Goal: Task Accomplishment & Management: Use online tool/utility

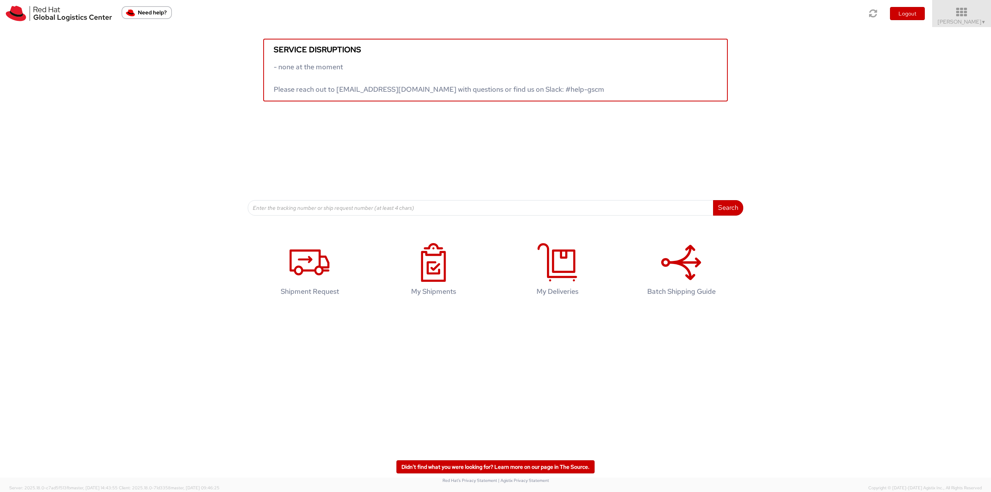
click at [961, 9] on icon at bounding box center [962, 12] width 68 height 11
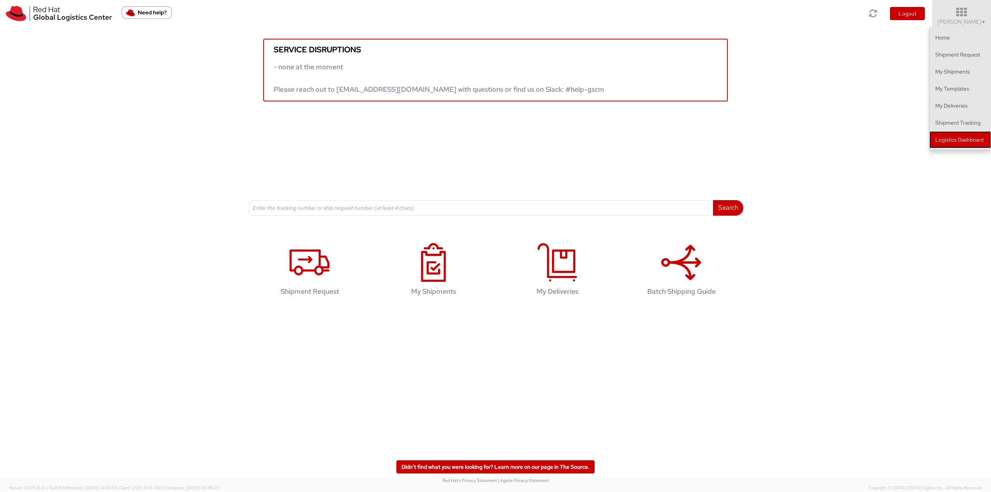
click at [944, 144] on link "Logistics Dashboard" at bounding box center [960, 139] width 62 height 17
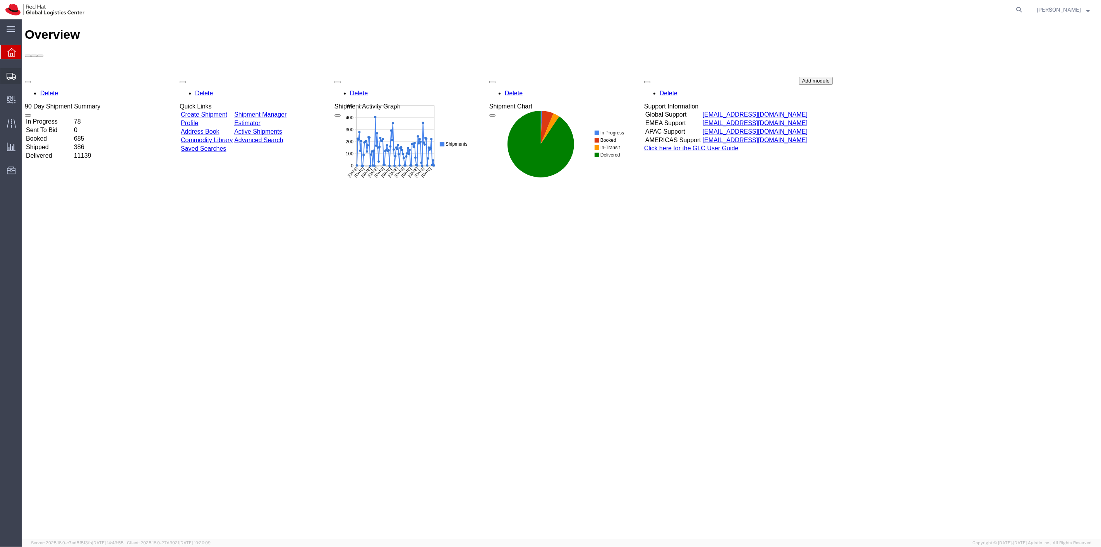
click at [0, 0] on span "Shipment Manager" at bounding box center [0, 0] width 0 height 0
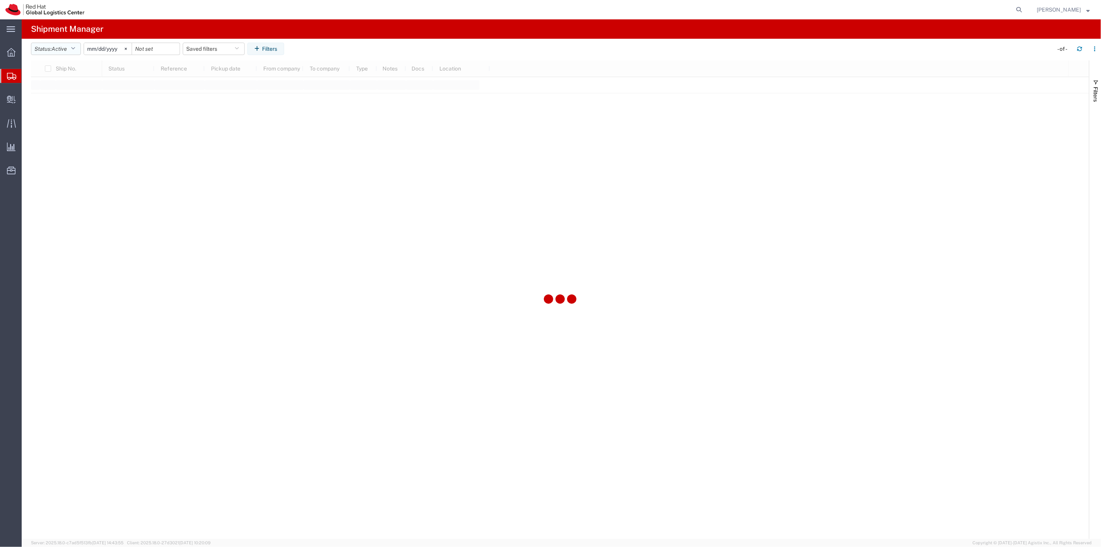
click at [79, 48] on button "Status: Active" at bounding box center [56, 49] width 50 height 12
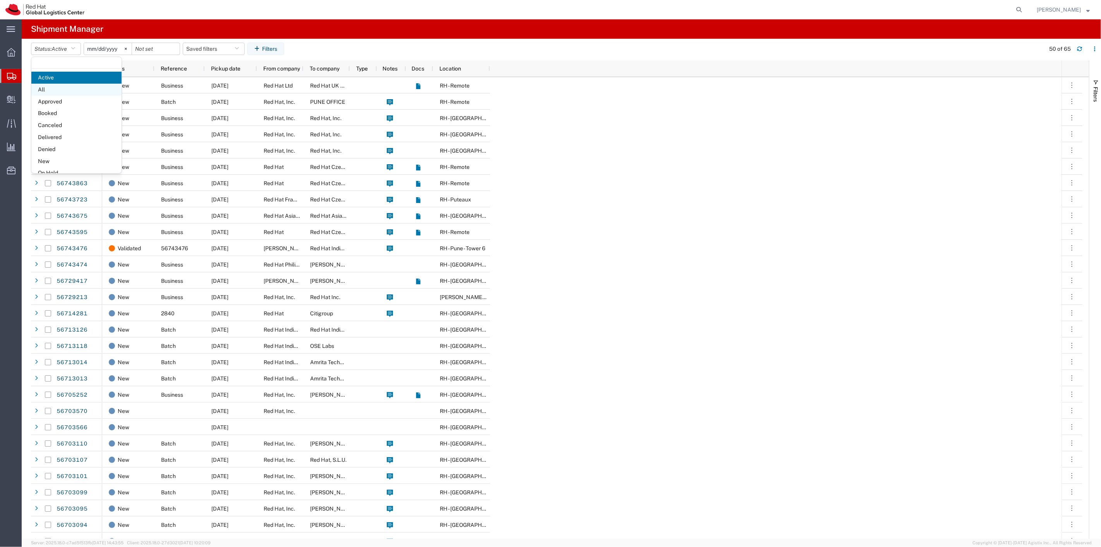
click at [57, 91] on span "All" at bounding box center [76, 90] width 90 height 12
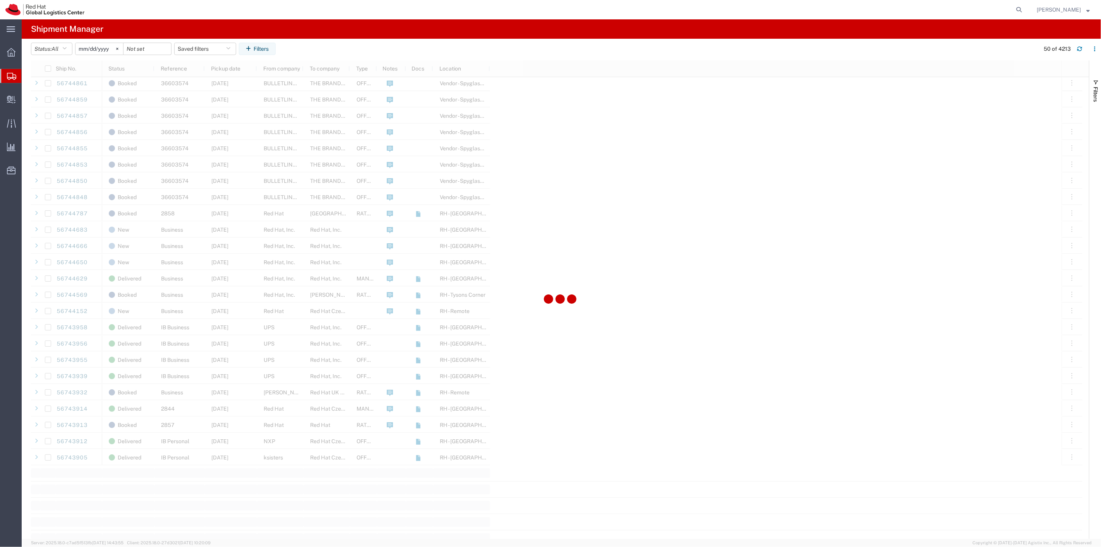
scroll to position [430, 0]
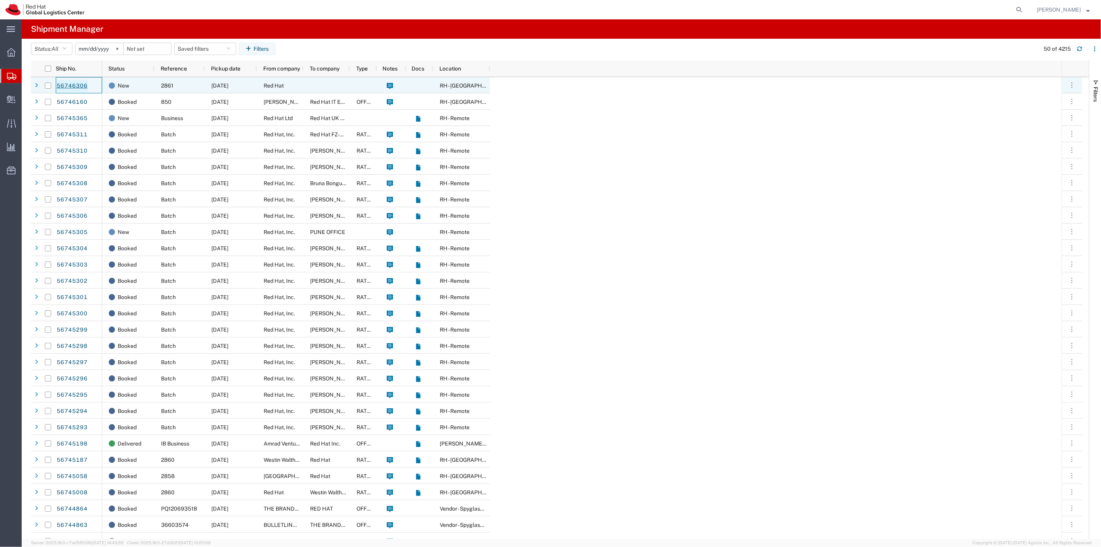
click at [77, 84] on link "56746306" at bounding box center [72, 86] width 32 height 12
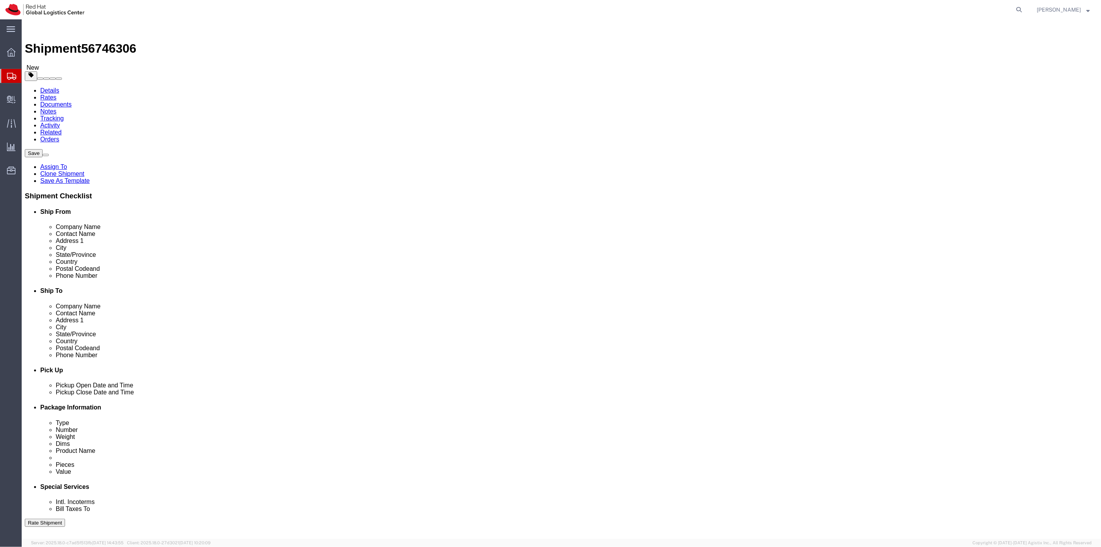
select select
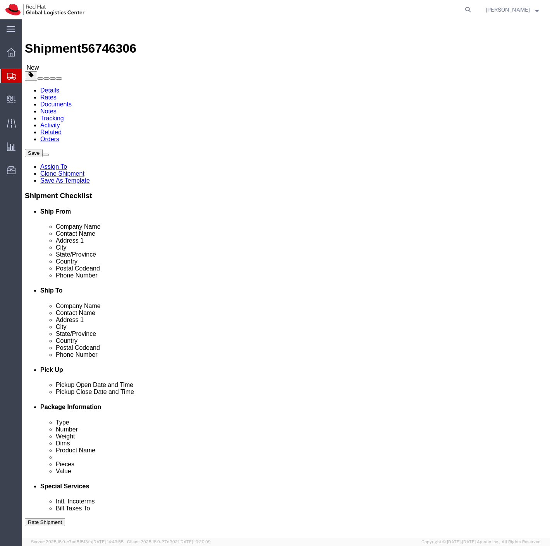
click input "kawillia@redhat.com"
click input "text"
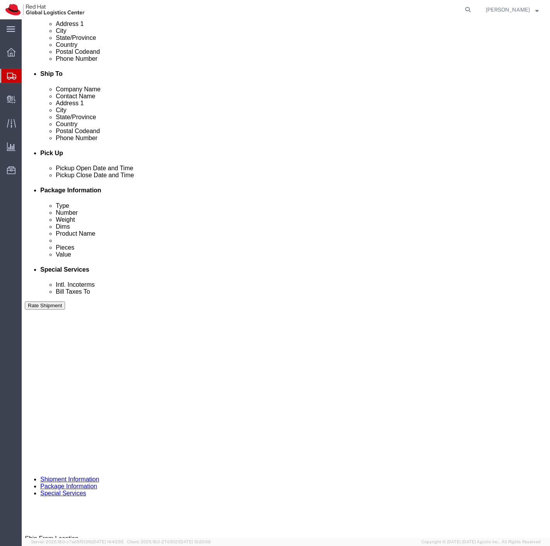
scroll to position [217, 0]
type input "Red Hat"
click button "Continue"
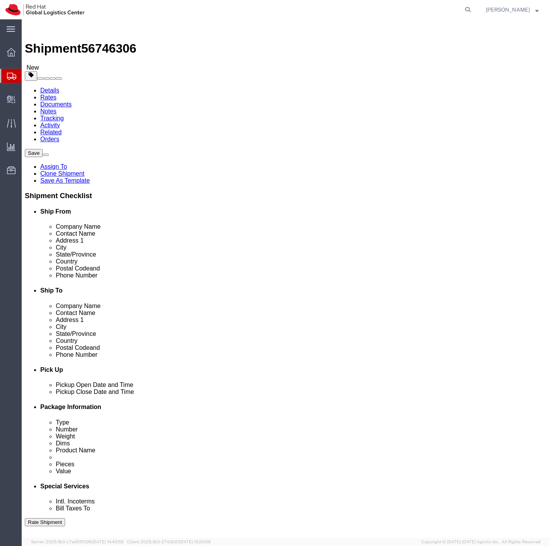
click input "text"
type input "13"
type input "10"
type input "4"
drag, startPoint x: 96, startPoint y: 197, endPoint x: 34, endPoint y: 193, distance: 62.1
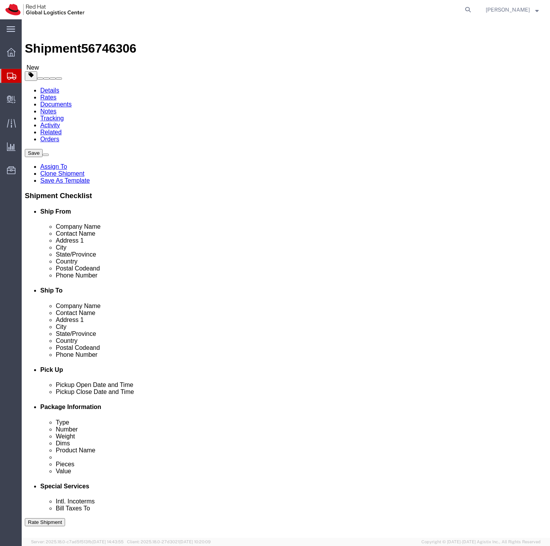
click div "Weight 66.00 Select kgs lbs Ship. t°"
type input "7"
click button "Continue"
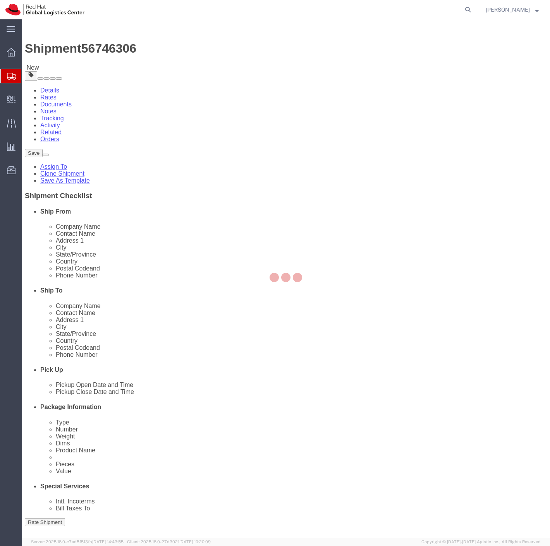
select select
select select "COSTCENTER"
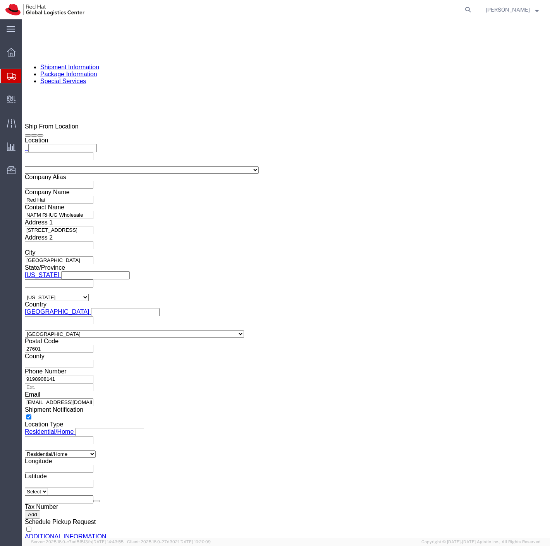
scroll to position [641, 0]
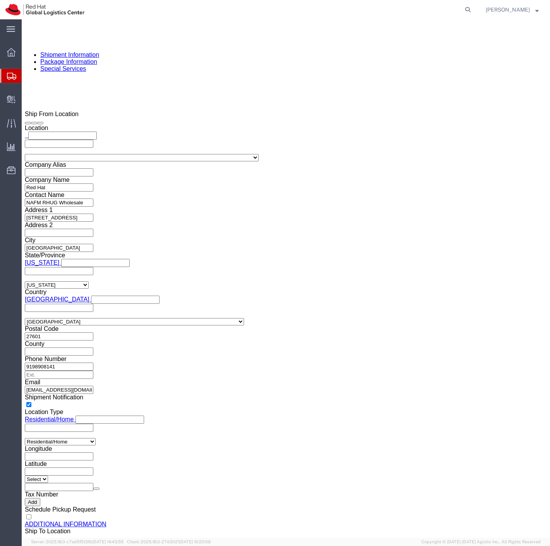
click button "Rate Shipment"
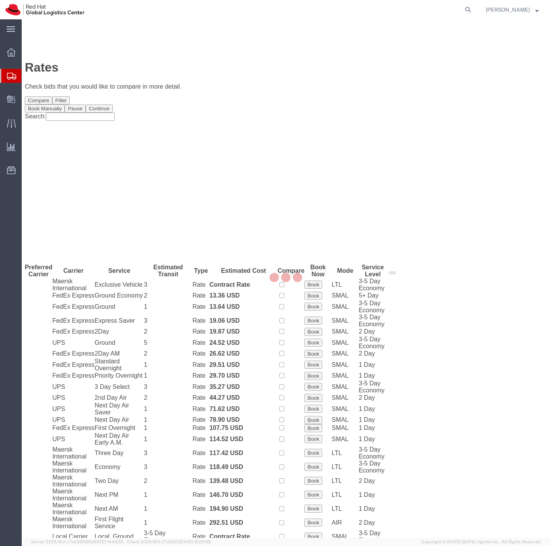
scroll to position [0, 0]
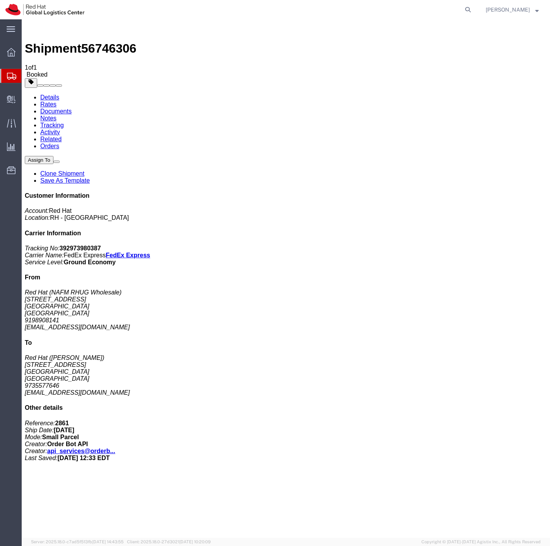
click at [53, 94] on link "Details" at bounding box center [49, 97] width 19 height 7
click link "Documents"
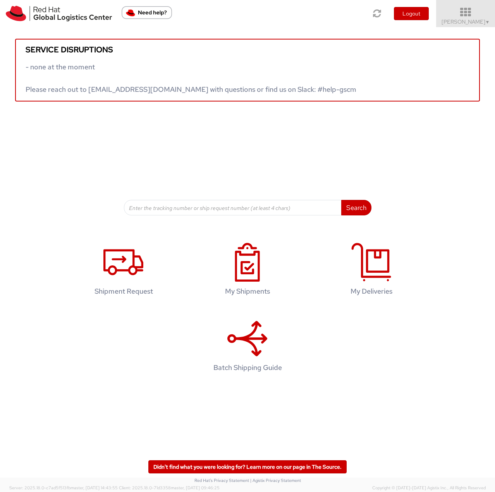
click at [465, 13] on icon at bounding box center [466, 12] width 68 height 11
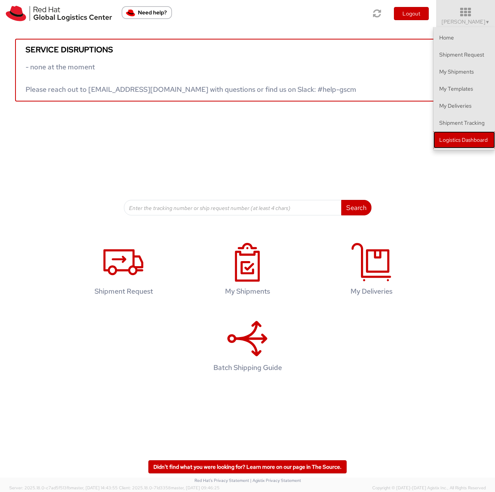
click at [469, 139] on link "Logistics Dashboard" at bounding box center [464, 139] width 62 height 17
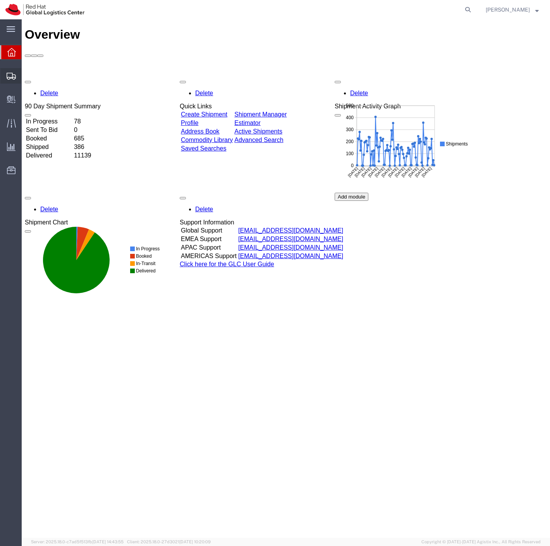
click at [0, 0] on span "Shipment Manager" at bounding box center [0, 0] width 0 height 0
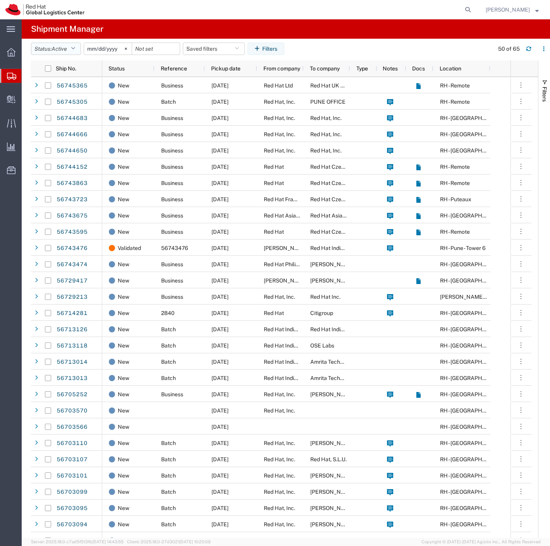
click at [74, 51] on button "Status: Active" at bounding box center [56, 49] width 50 height 12
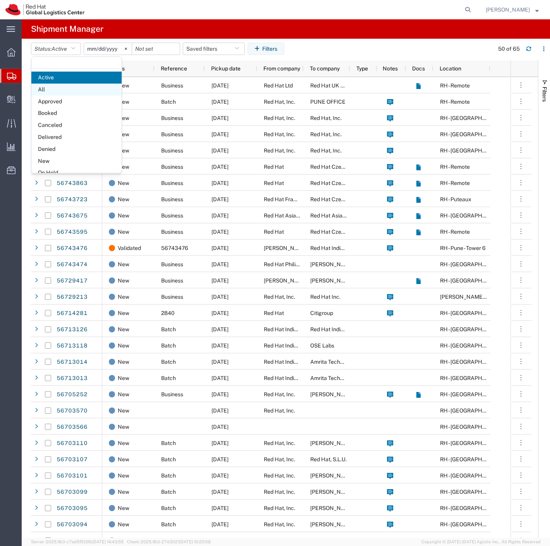
click at [61, 86] on span "All" at bounding box center [76, 90] width 90 height 12
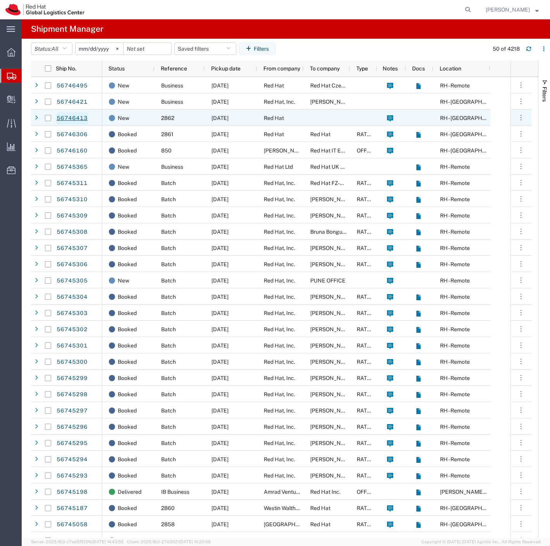
click at [66, 113] on link "56746413" at bounding box center [72, 118] width 32 height 12
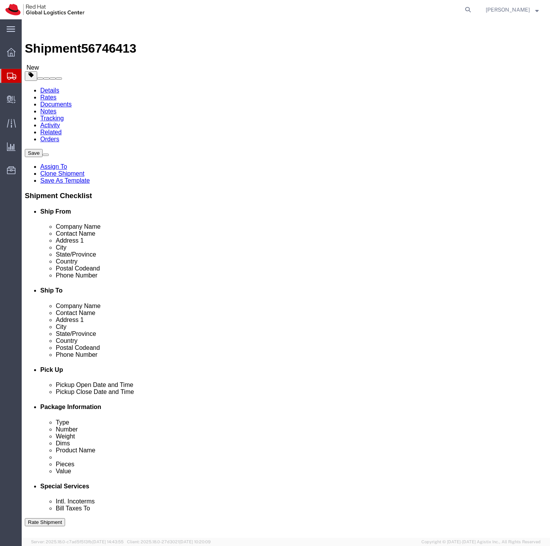
select select
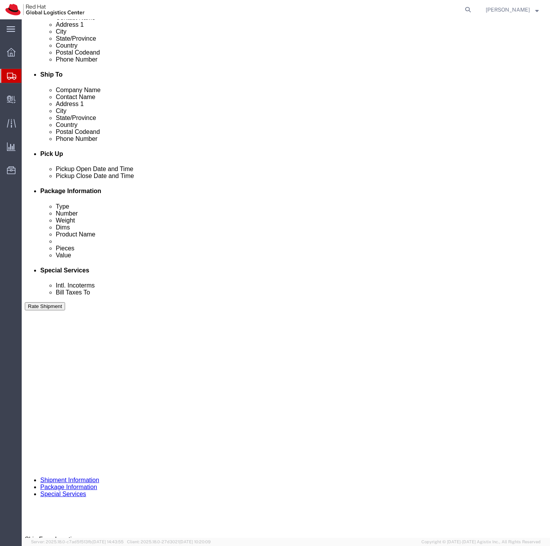
scroll to position [217, 0]
click button "Rate Shipment"
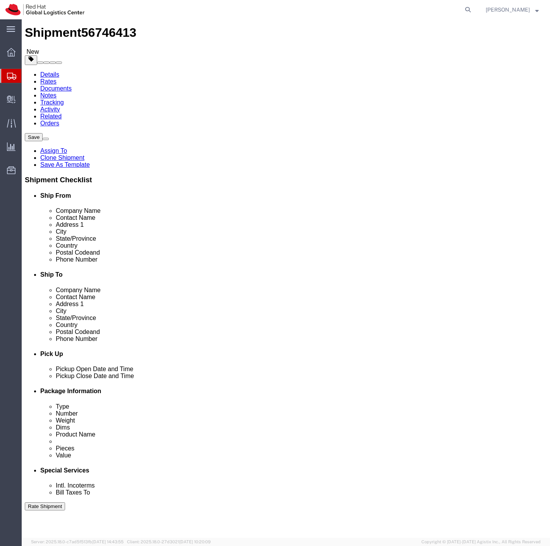
scroll to position [0, 0]
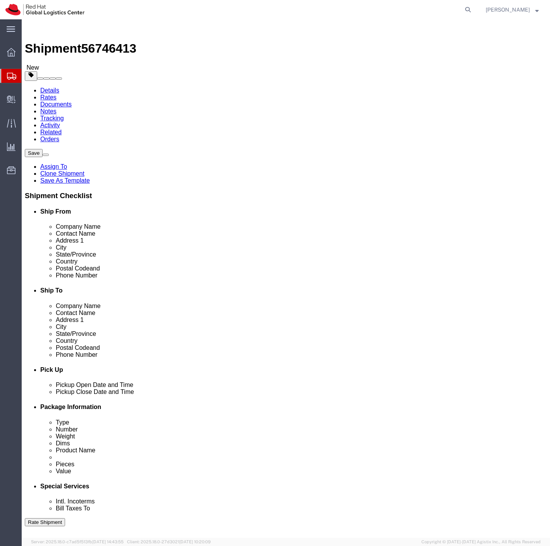
click input "Ship To Location / Company Name : This field is required."
type input "Red Hat"
click button "Rate Shipment"
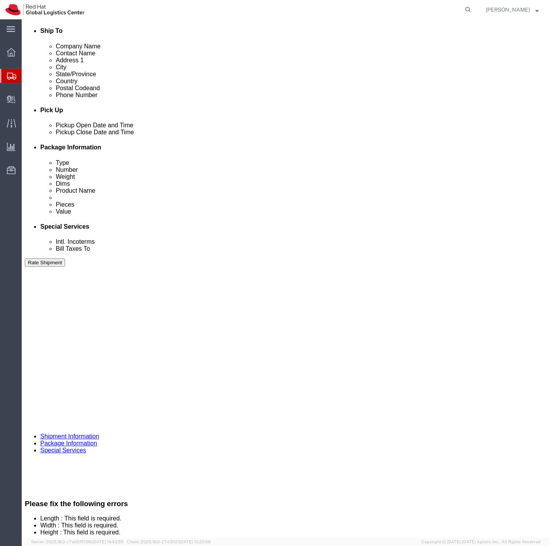
scroll to position [266, 0]
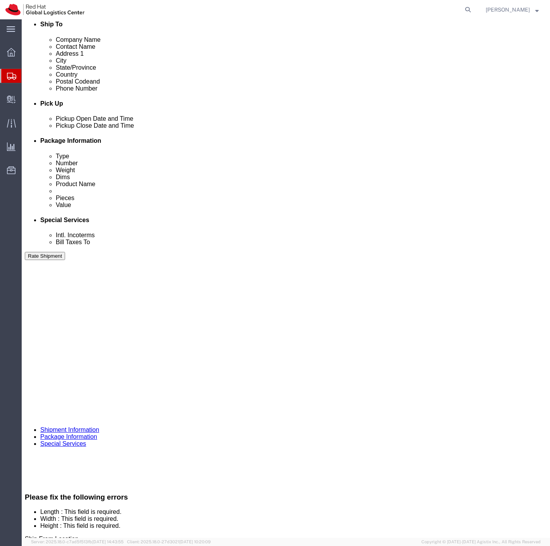
click button "Continue"
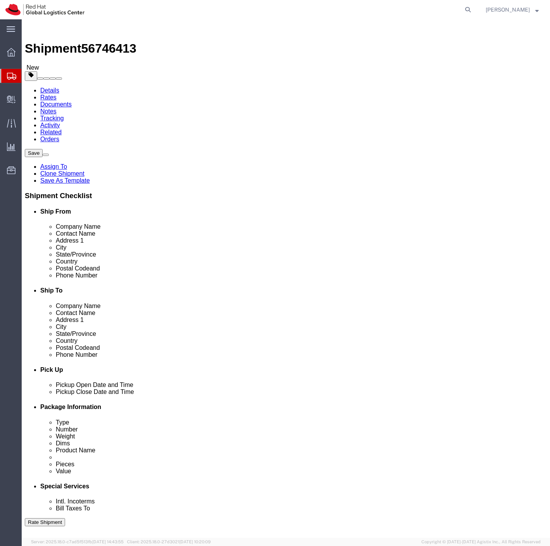
click input "Length : This field is required."
type input "10"
type input "6"
type input "2"
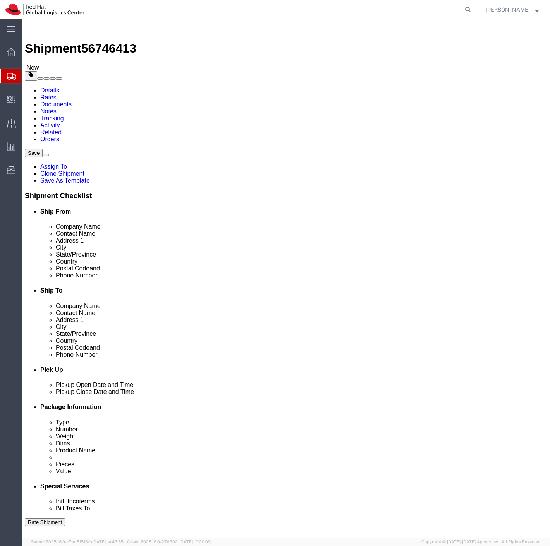
click button "Continue"
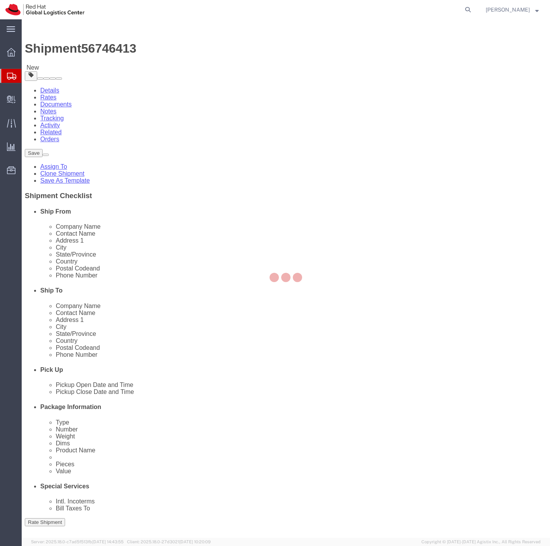
select select
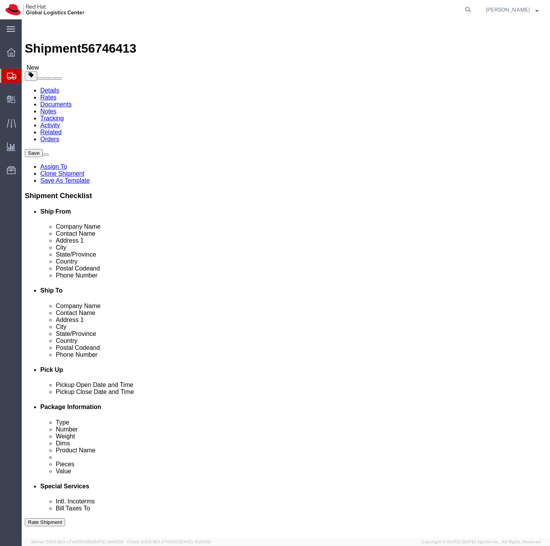
select select "COSTCENTER"
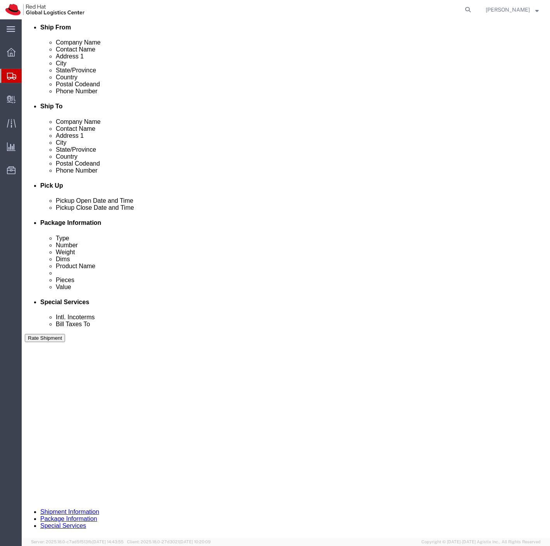
scroll to position [301, 0]
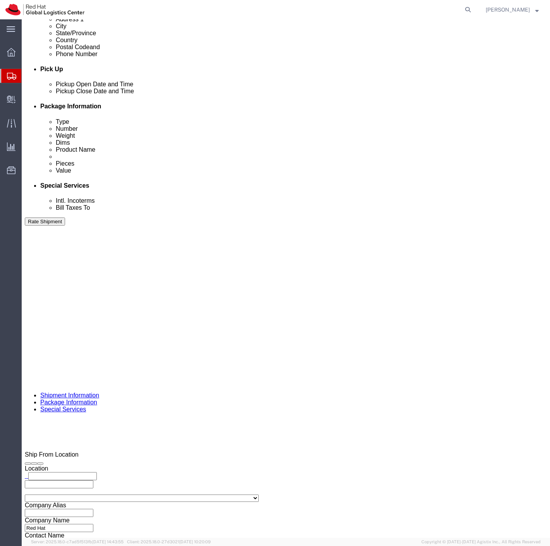
click button "Rate Shipment"
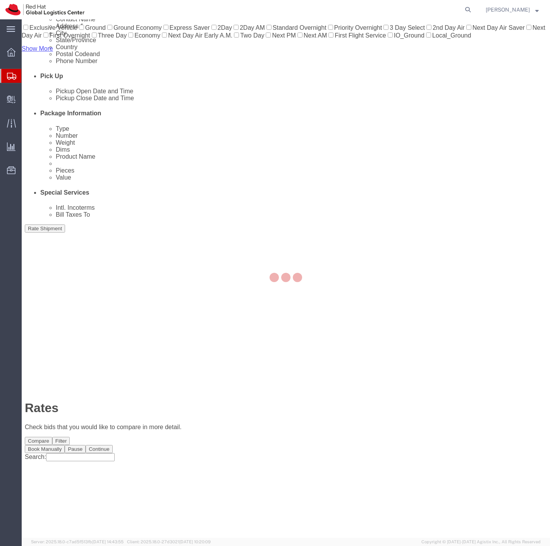
scroll to position [0, 0]
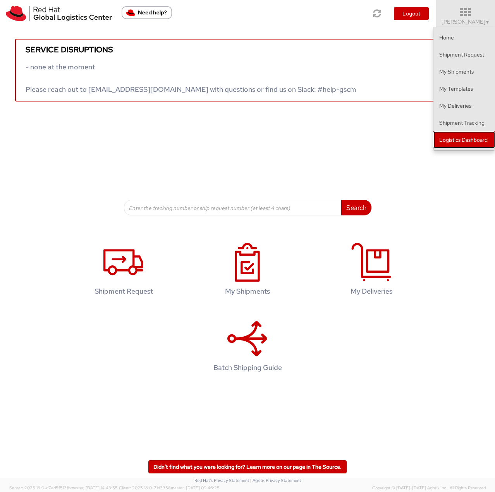
click at [468, 141] on link "Logistics Dashboard" at bounding box center [464, 139] width 62 height 17
